Goal: Entertainment & Leisure: Consume media (video, audio)

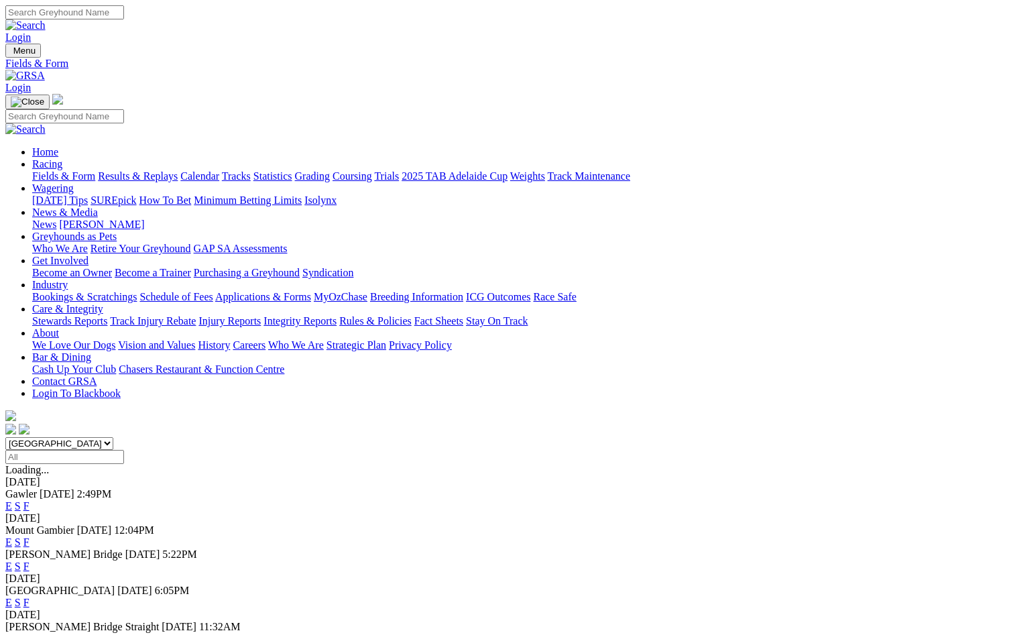
click at [160, 170] on link "Results & Replays" at bounding box center [138, 175] width 80 height 11
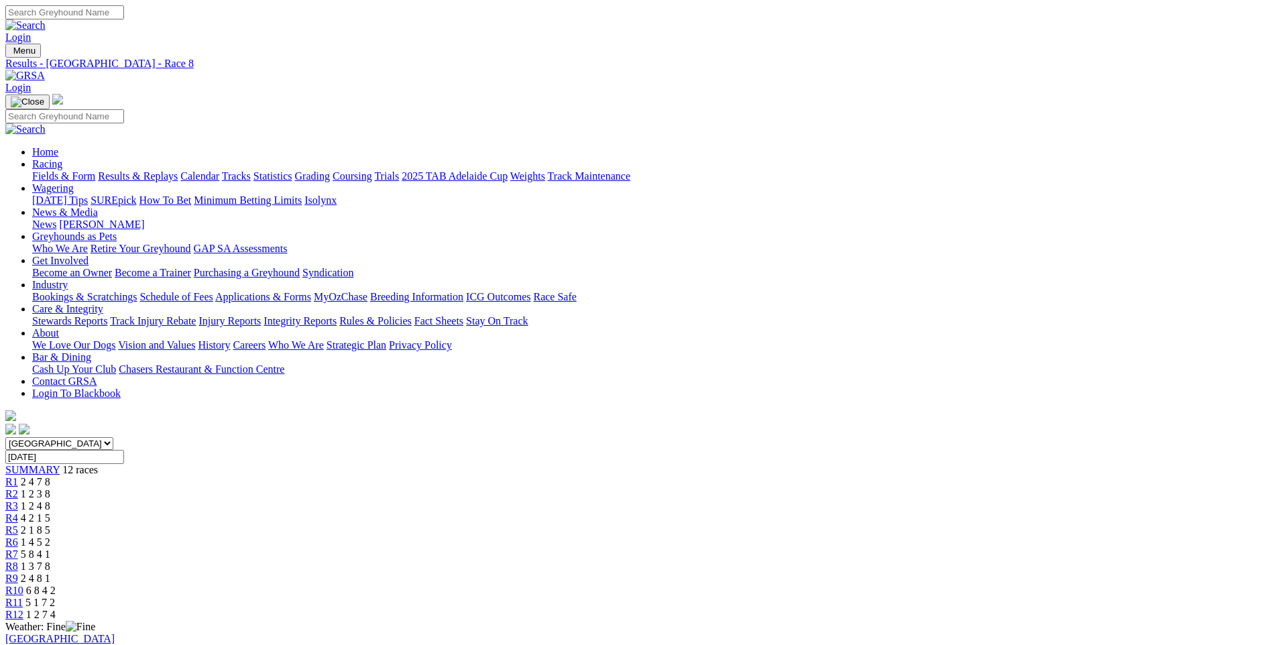
click at [50, 512] on span "4 2 1 5" at bounding box center [36, 517] width 30 height 11
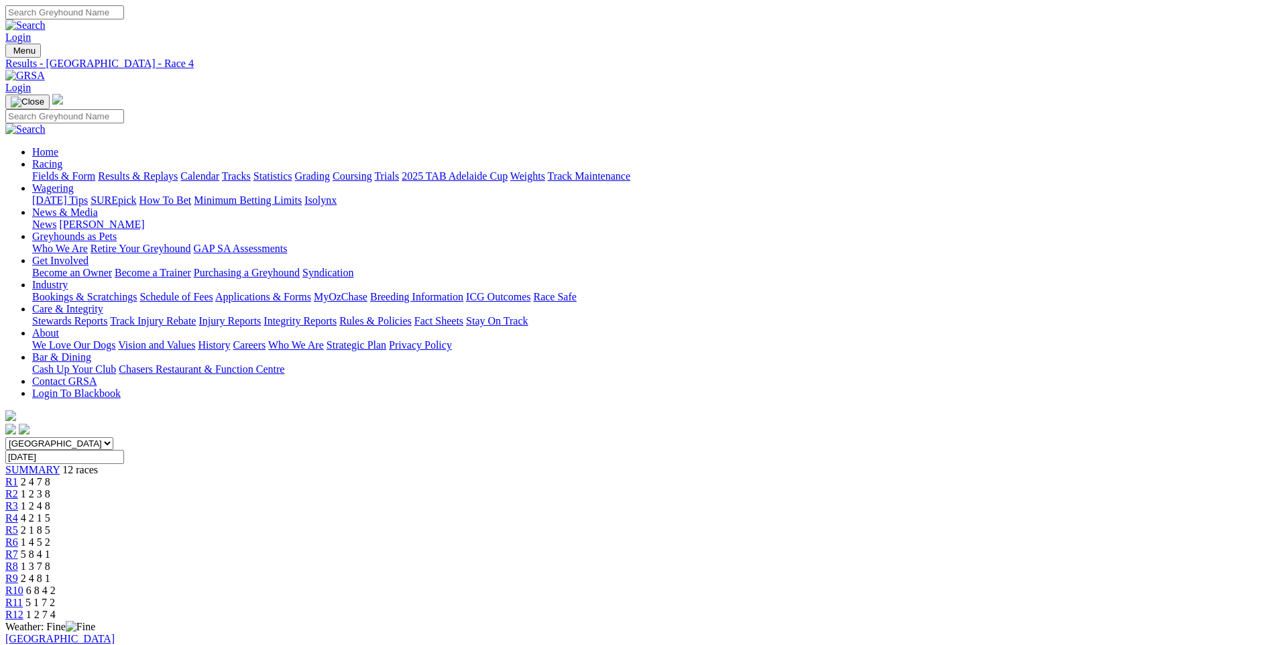
click at [467, 500] on div "R3 1 2 4 8" at bounding box center [635, 506] width 1261 height 12
